Goal: Task Accomplishment & Management: Complete application form

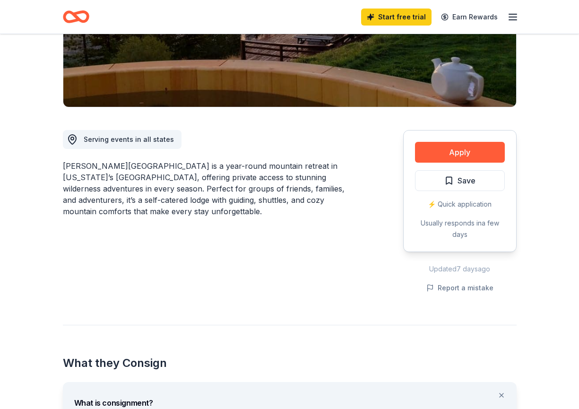
scroll to position [75, 0]
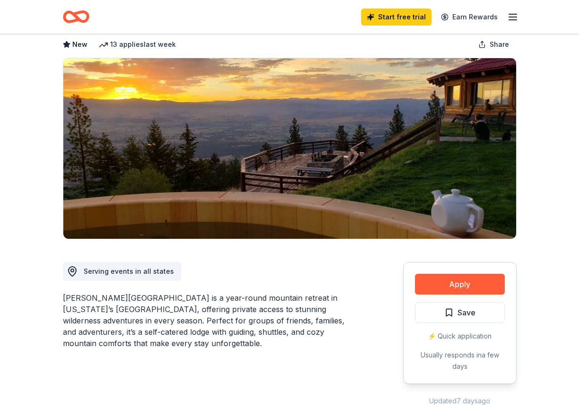
click at [513, 9] on div "Start free trial Earn Rewards" at bounding box center [439, 17] width 157 height 22
click at [510, 12] on icon "button" at bounding box center [512, 16] width 11 height 11
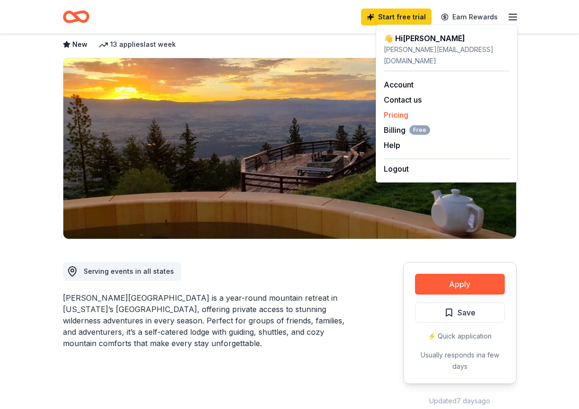
click at [396, 110] on link "Pricing" at bounding box center [396, 114] width 25 height 9
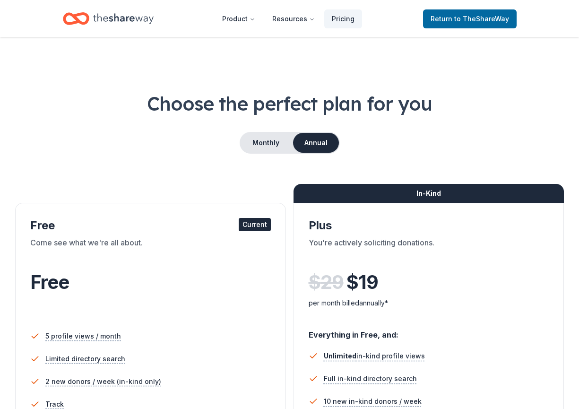
click at [244, 231] on div "Current" at bounding box center [255, 224] width 32 height 13
click at [238, 15] on button "Product" at bounding box center [238, 18] width 48 height 19
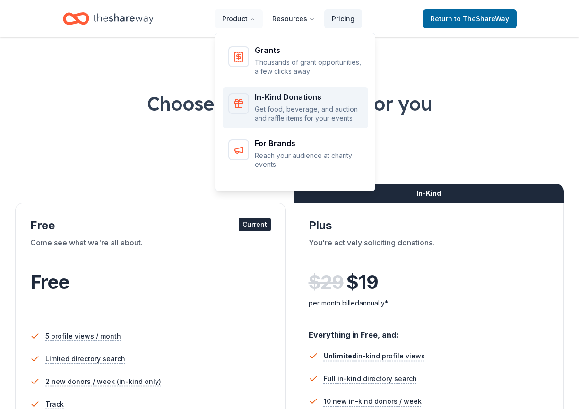
click at [276, 108] on div "In-Kind Donations Get food, beverage, and auction and raffle items for your eve…" at bounding box center [309, 108] width 108 height 30
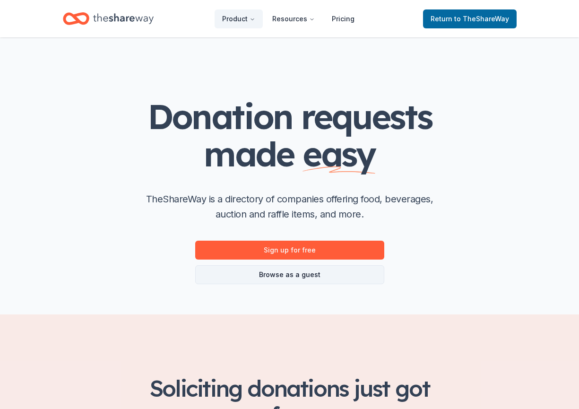
click at [316, 284] on link "Browse as a guest" at bounding box center [289, 274] width 189 height 19
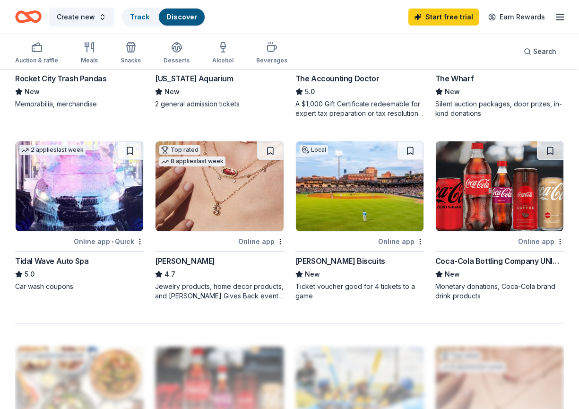
scroll to position [747, 0]
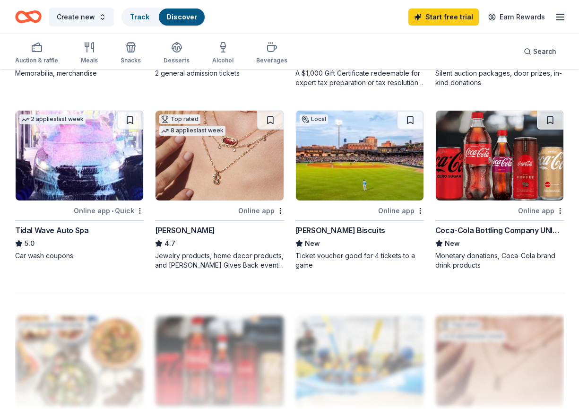
click at [74, 236] on div "Tidal Wave Auto Spa" at bounding box center [51, 229] width 73 height 11
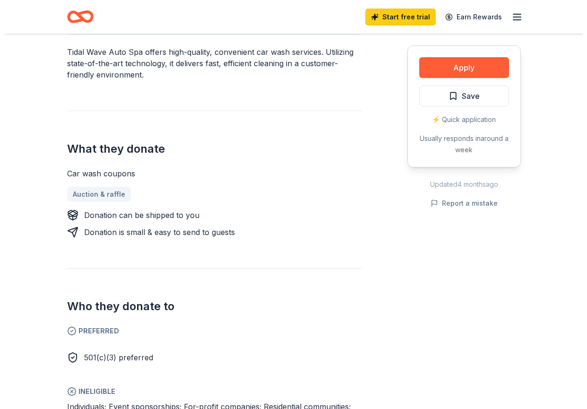
scroll to position [288, 0]
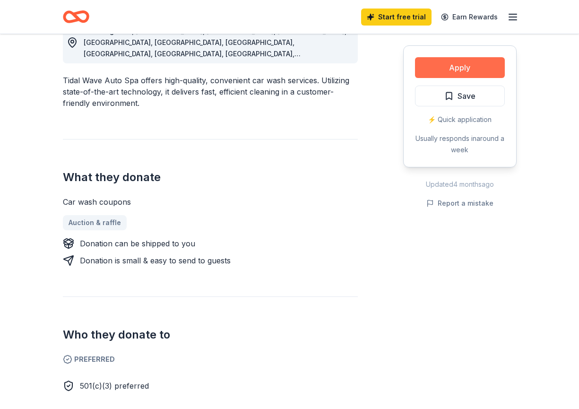
click at [423, 75] on button "Apply" at bounding box center [460, 67] width 90 height 21
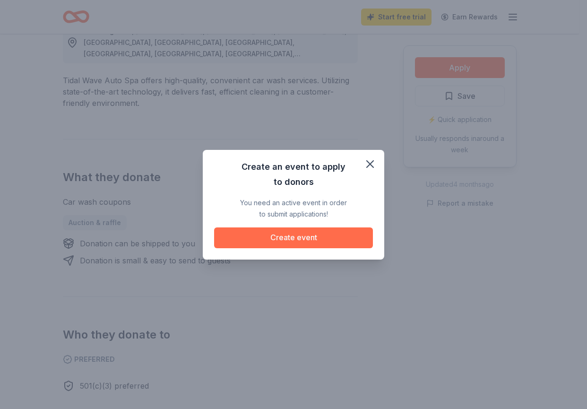
click at [276, 245] on button "Create event" at bounding box center [293, 237] width 159 height 21
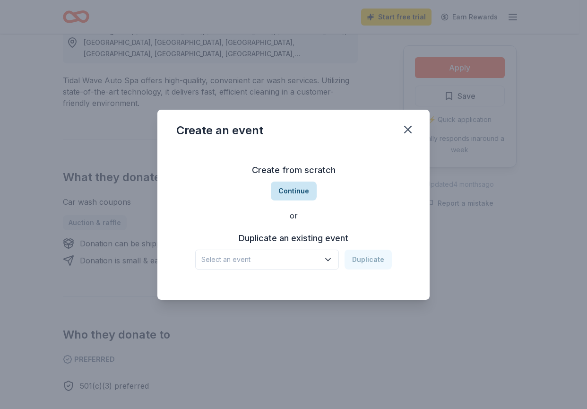
click at [298, 188] on button "Continue" at bounding box center [294, 190] width 46 height 19
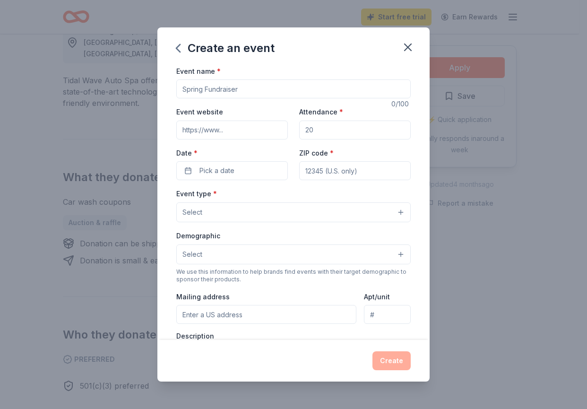
click at [204, 94] on input "Event name *" at bounding box center [293, 88] width 234 height 19
click at [324, 93] on input "Event name *" at bounding box center [293, 88] width 234 height 19
type input "VOLLEYJAM"
type input "familyservicesna.org"
click at [331, 138] on input "Attendance *" at bounding box center [354, 129] width 111 height 19
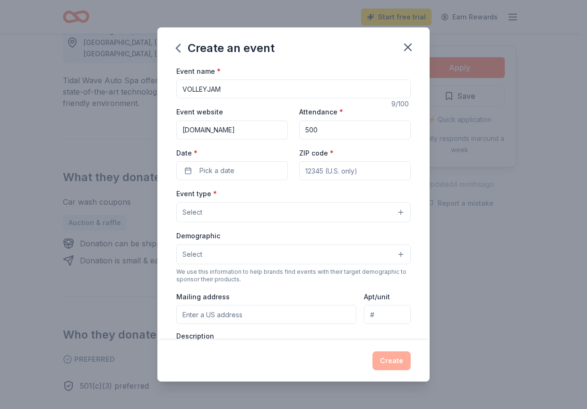
type input "500"
click at [244, 180] on button "Pick a date" at bounding box center [231, 170] width 111 height 19
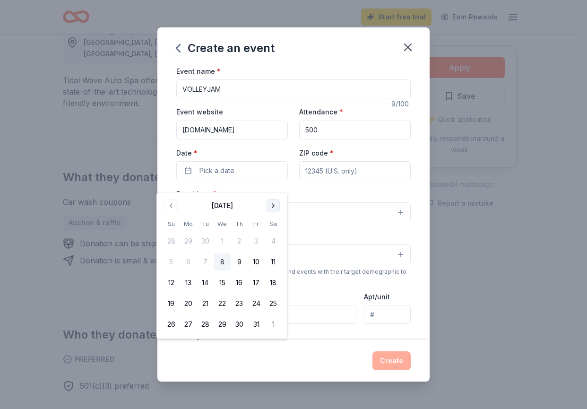
click at [280, 205] on button "Go to next month" at bounding box center [272, 205] width 13 height 13
click at [282, 312] on button "24" at bounding box center [273, 303] width 17 height 17
click at [344, 180] on input "ZIP code *" at bounding box center [354, 170] width 111 height 19
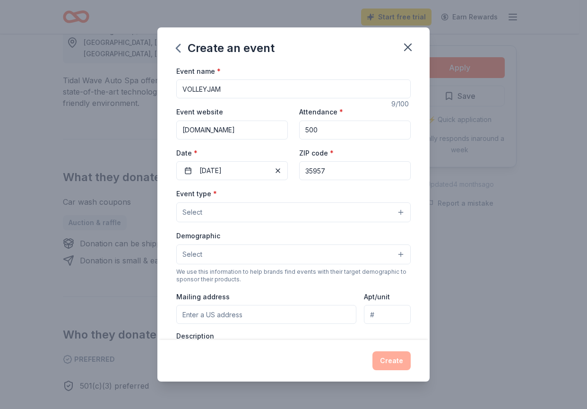
type input "35957"
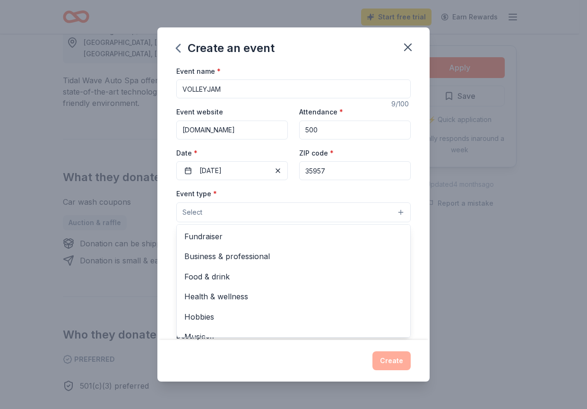
click at [250, 222] on button "Select" at bounding box center [293, 212] width 234 height 20
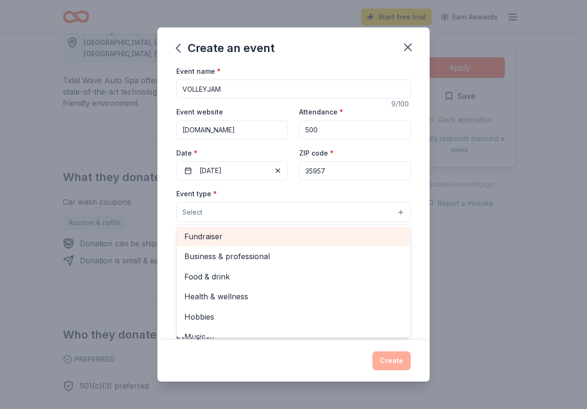
click at [234, 242] on span "Fundraiser" at bounding box center [293, 236] width 218 height 12
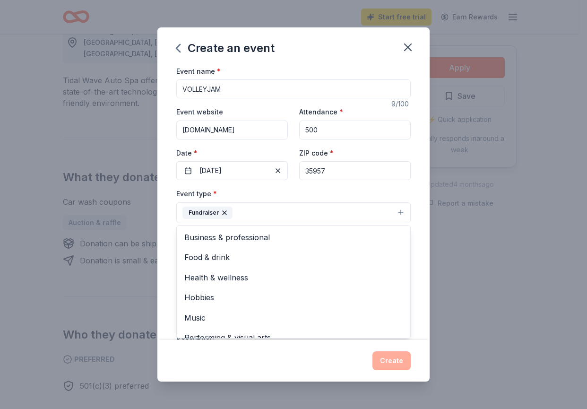
click at [164, 239] on div "Event name * VOLLEYJAM 9 /100 Event website familyservicesna.org Attendance * 5…" at bounding box center [293, 202] width 272 height 275
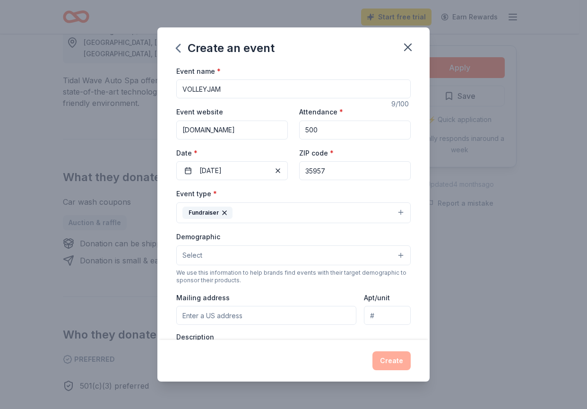
click at [182, 261] on span "Select" at bounding box center [192, 254] width 20 height 11
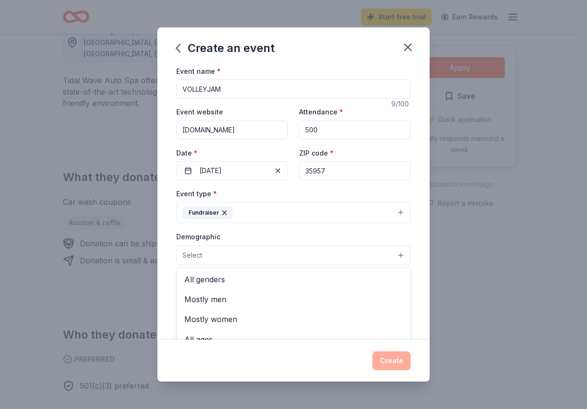
drag, startPoint x: 438, startPoint y: 207, endPoint x: 433, endPoint y: 221, distance: 14.6
click at [436, 231] on div "Create an event Event name * VOLLEYJAM 9 /100 Event website familyservicesna.or…" at bounding box center [293, 204] width 587 height 409
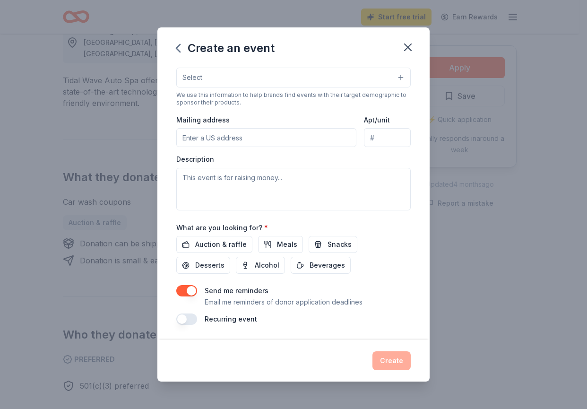
scroll to position [181, 0]
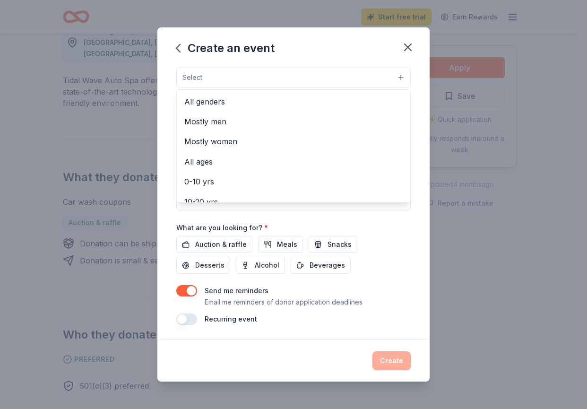
click at [191, 83] on span "Select" at bounding box center [192, 77] width 20 height 11
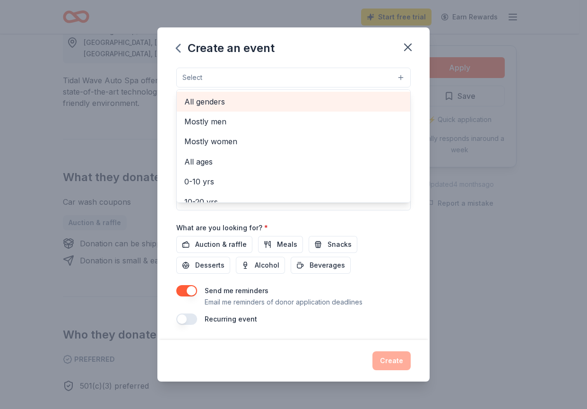
click at [186, 108] on span "All genders" at bounding box center [293, 101] width 218 height 12
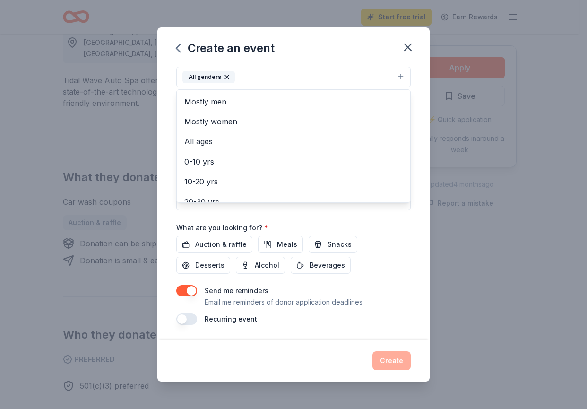
click at [418, 108] on div "Event name * VOLLEYJAM 9 /100 Event website familyservicesna.org Attendance * 5…" at bounding box center [293, 202] width 272 height 275
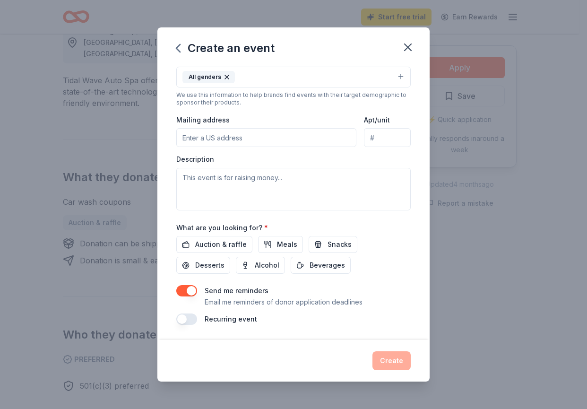
click at [207, 147] on input "Mailing address" at bounding box center [266, 137] width 180 height 19
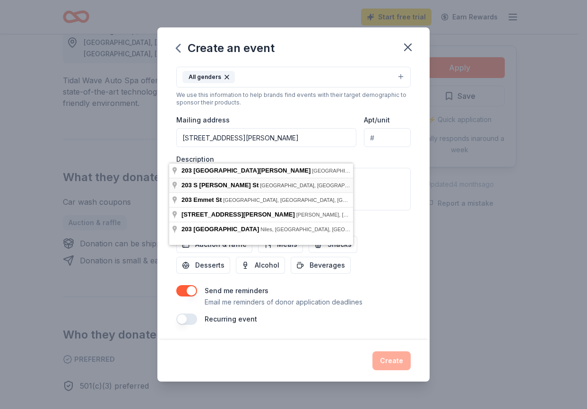
type input "203 South Emmett Street, Albertville, AL, 35950"
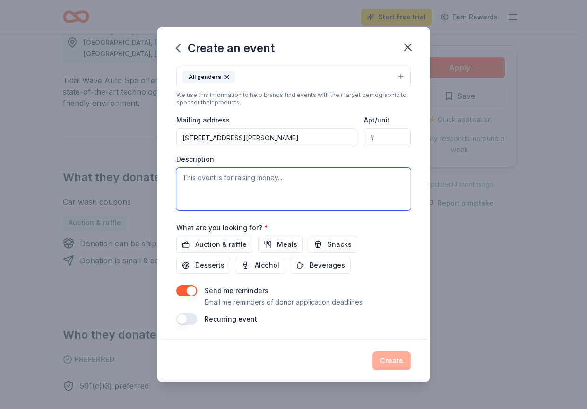
click at [201, 195] on textarea at bounding box center [293, 189] width 234 height 43
paste textarea "Benefiting Family Services of North Alabama (FSNA)"
type textarea "Benefiting Family Services of North Alabama (FSNA)"
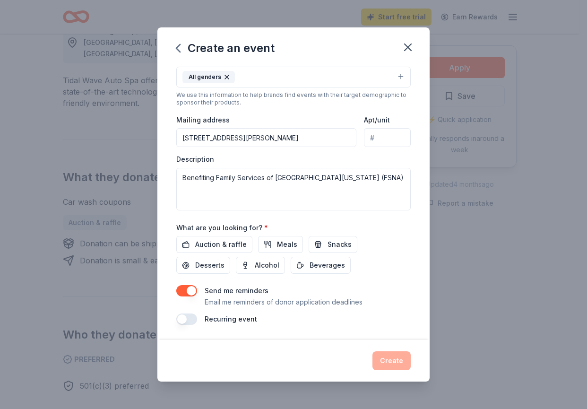
scroll to position [212, 0]
click at [220, 239] on span "Auction & raffle" at bounding box center [220, 244] width 51 height 11
click at [385, 360] on button "Create" at bounding box center [391, 360] width 38 height 19
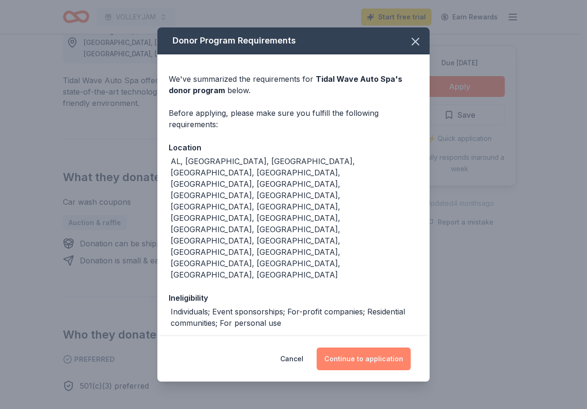
click at [395, 357] on button "Continue to application" at bounding box center [363, 358] width 94 height 23
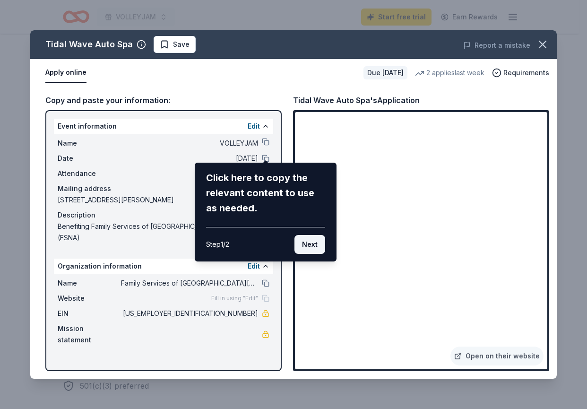
click at [312, 251] on button "Next" at bounding box center [309, 244] width 31 height 19
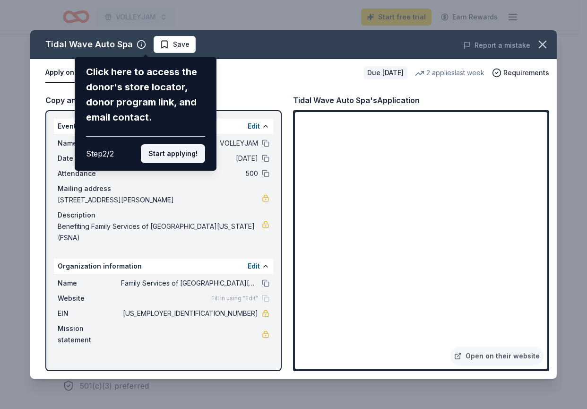
click at [179, 160] on button "Start applying!" at bounding box center [173, 153] width 64 height 19
